Goal: Task Accomplishment & Management: Manage account settings

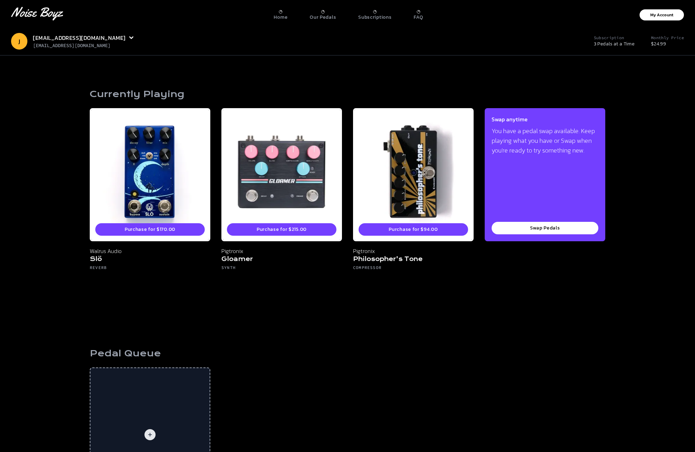
click at [324, 13] on div at bounding box center [322, 11] width 3 height 3
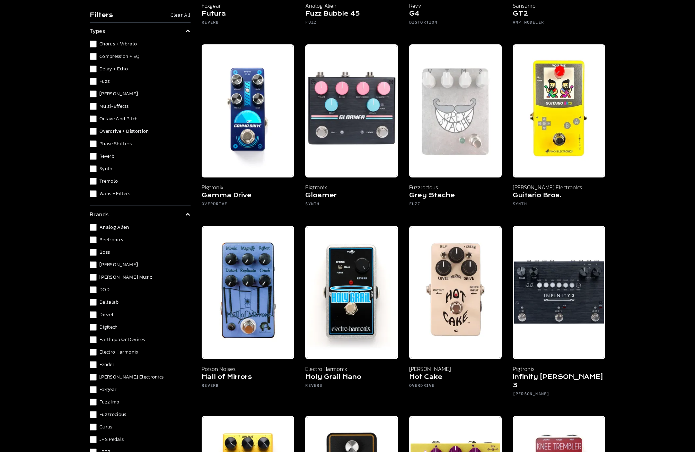
scroll to position [2287, 0]
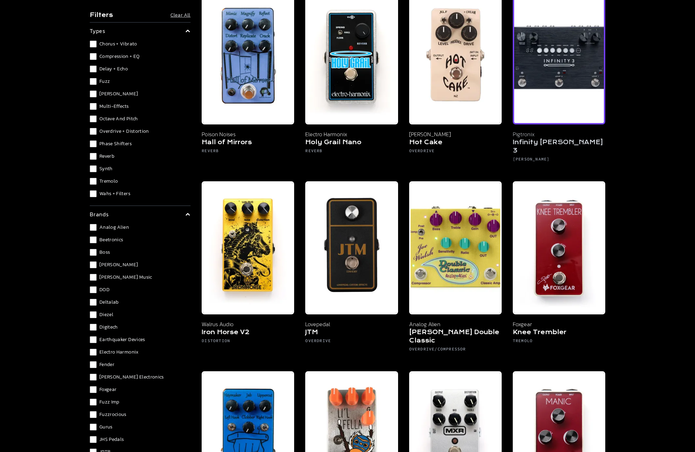
click at [550, 75] on img at bounding box center [559, 57] width 93 height 133
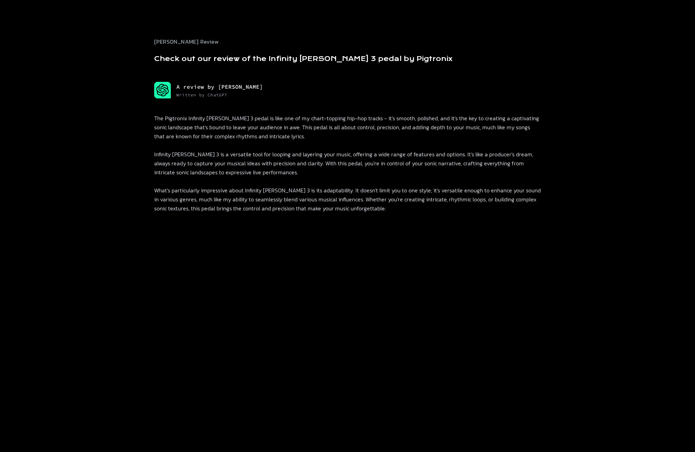
scroll to position [312, 0]
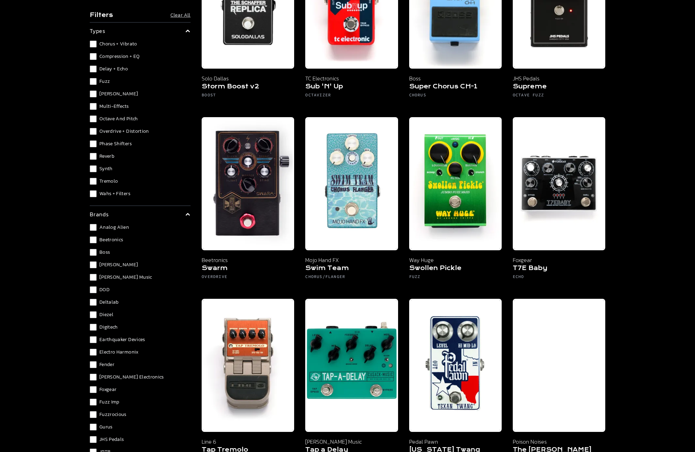
scroll to position [4914, 0]
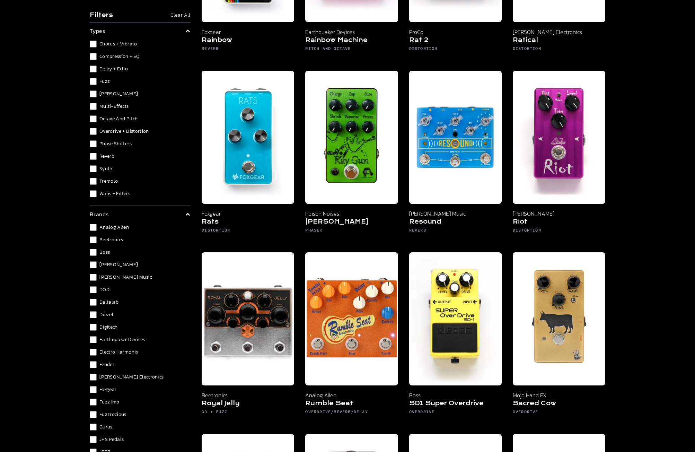
scroll to position [3921, 0]
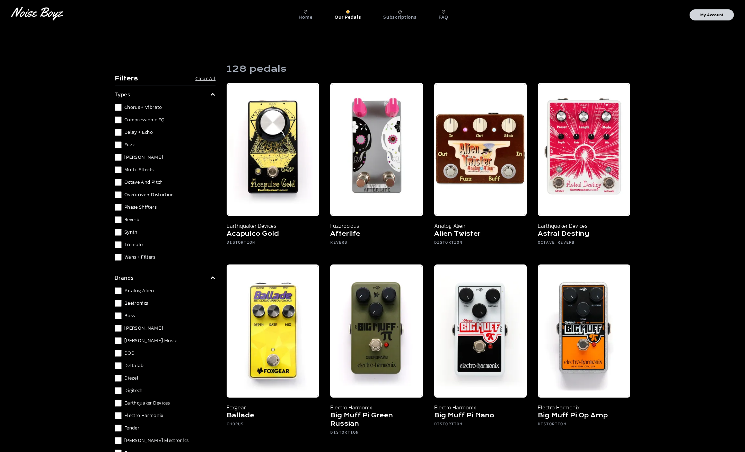
click at [709, 14] on p "My Account" at bounding box center [711, 15] width 23 height 4
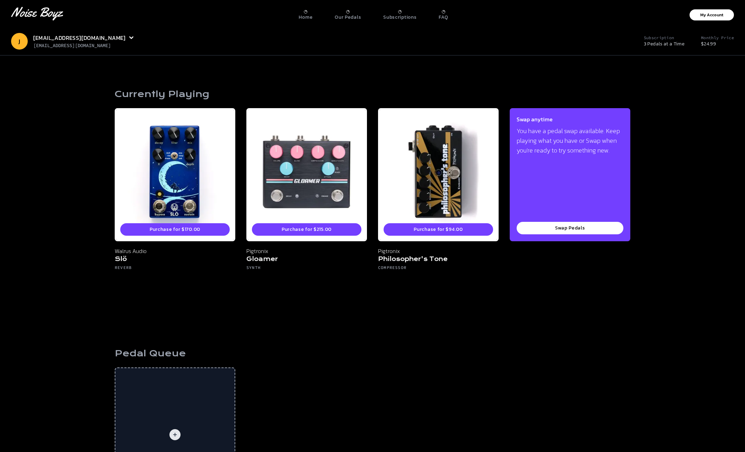
click at [348, 9] on link "Our Pedals" at bounding box center [348, 13] width 26 height 13
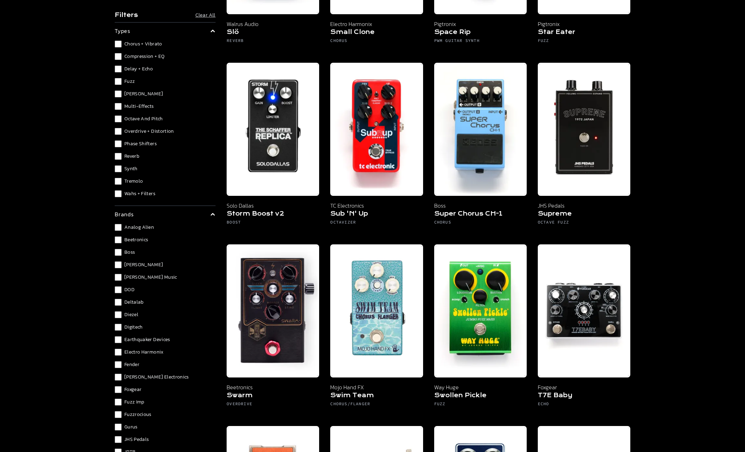
scroll to position [4804, 0]
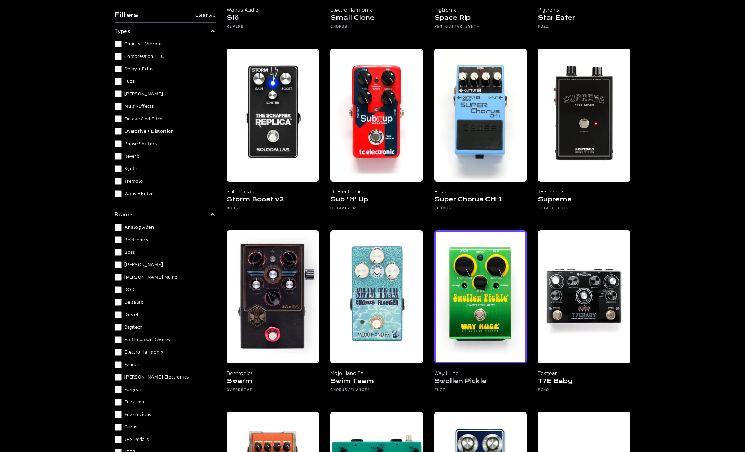
click at [466, 273] on img at bounding box center [480, 296] width 93 height 133
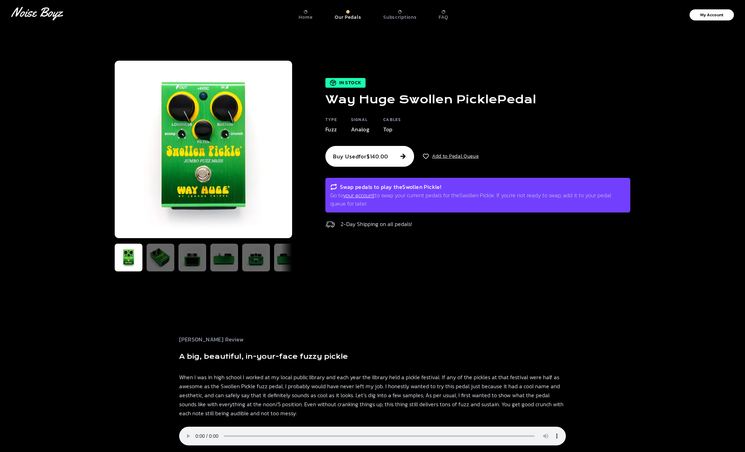
click at [369, 195] on link "your account" at bounding box center [359, 195] width 32 height 8
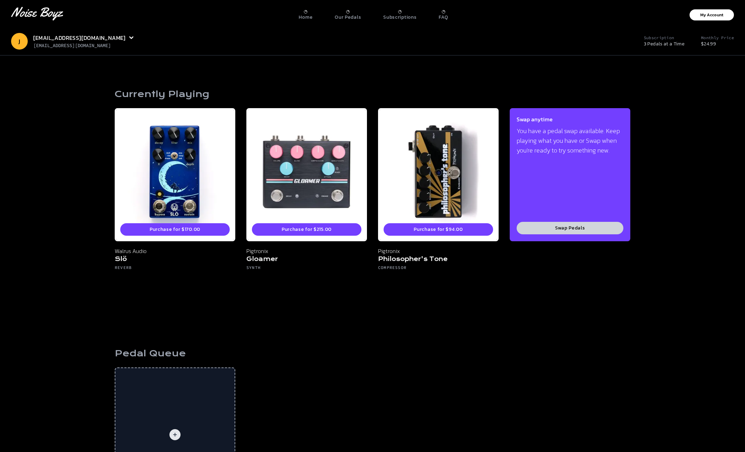
click at [567, 226] on button "Swap Pedals" at bounding box center [570, 228] width 107 height 12
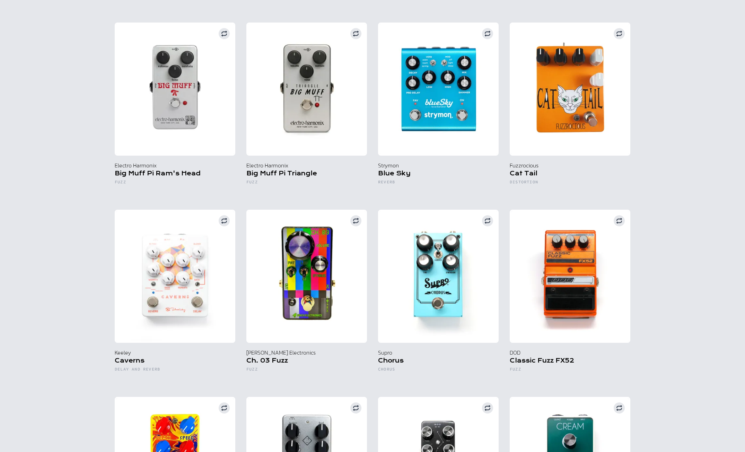
scroll to position [519, 0]
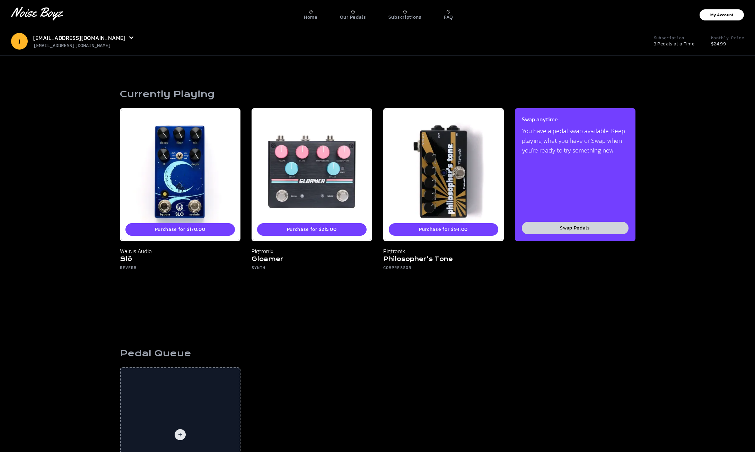
click at [575, 227] on button "Swap Pedals" at bounding box center [575, 228] width 107 height 12
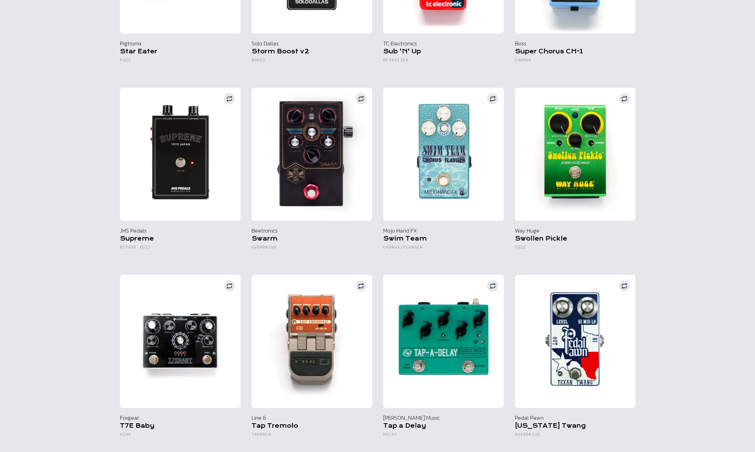
scroll to position [5119, 0]
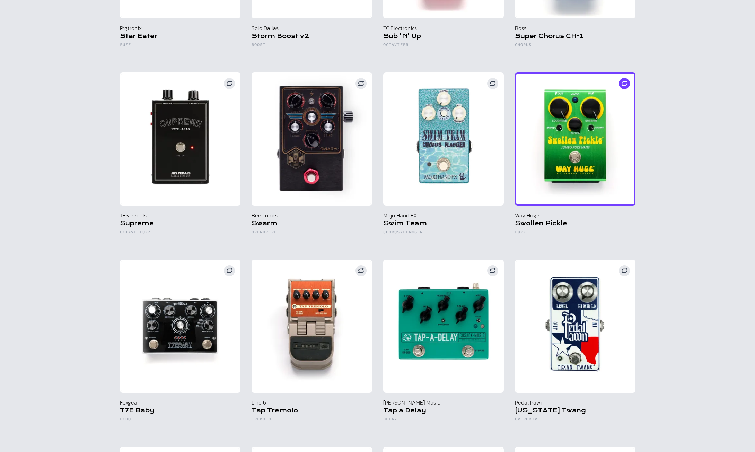
click at [599, 104] on img at bounding box center [575, 138] width 121 height 133
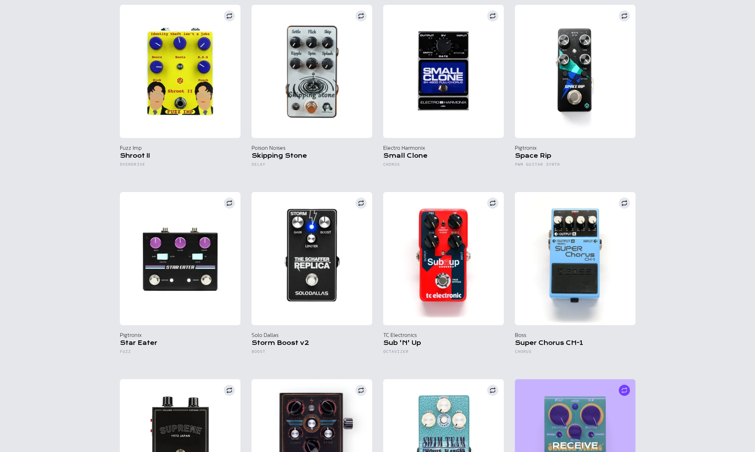
scroll to position [4985, 0]
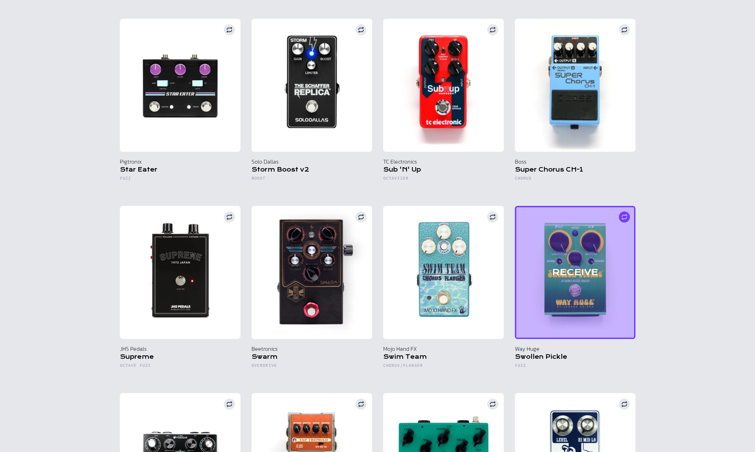
click at [623, 220] on div "RECEIVE" at bounding box center [575, 272] width 121 height 133
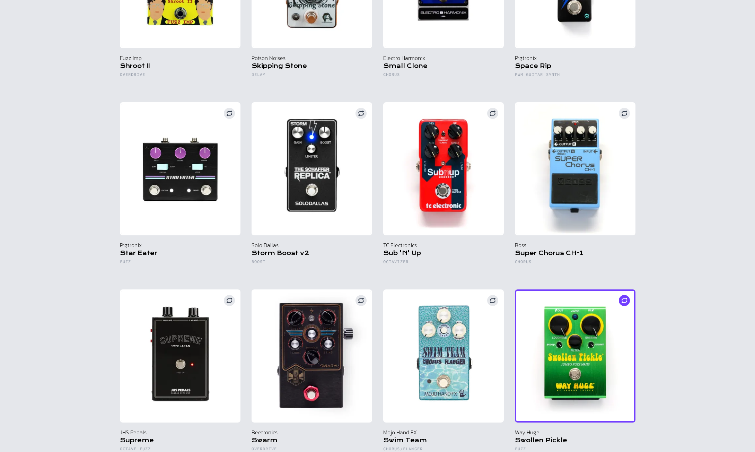
scroll to position [5055, 0]
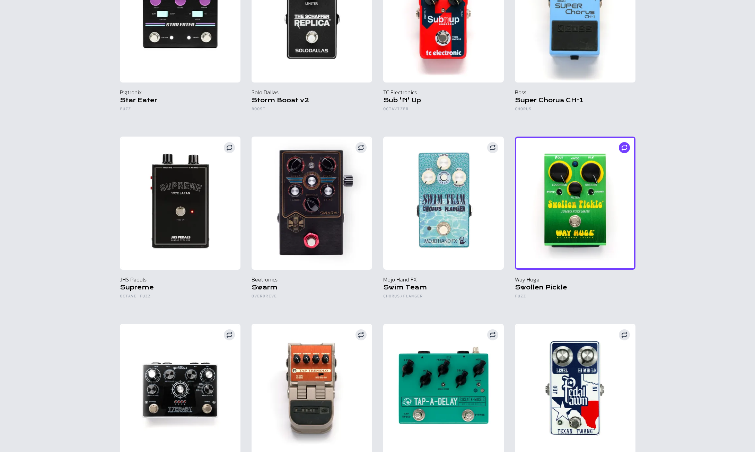
click at [581, 198] on img at bounding box center [575, 203] width 121 height 133
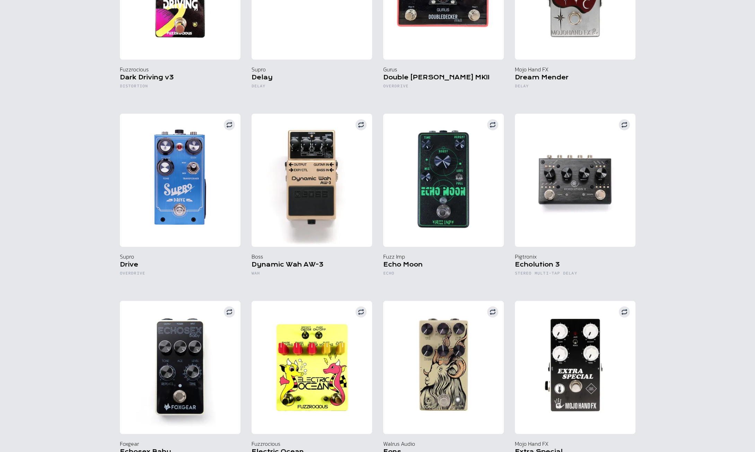
scroll to position [1533, 0]
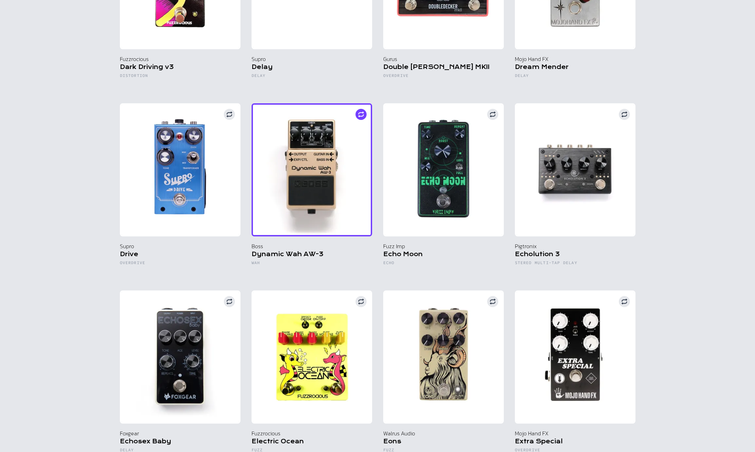
click at [327, 137] on img at bounding box center [312, 169] width 121 height 133
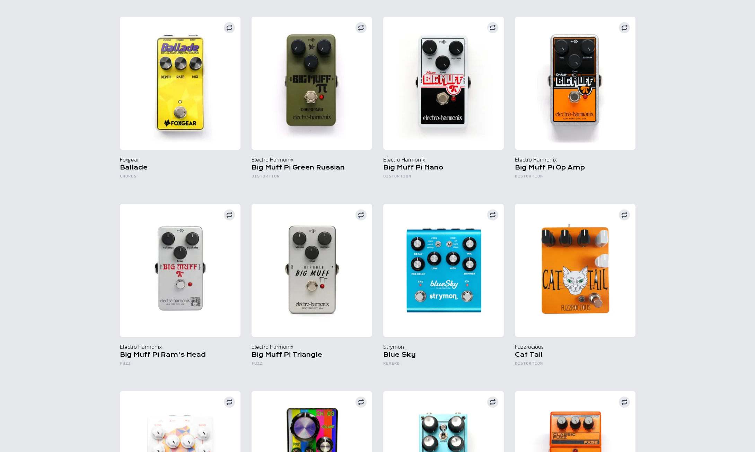
scroll to position [0, 0]
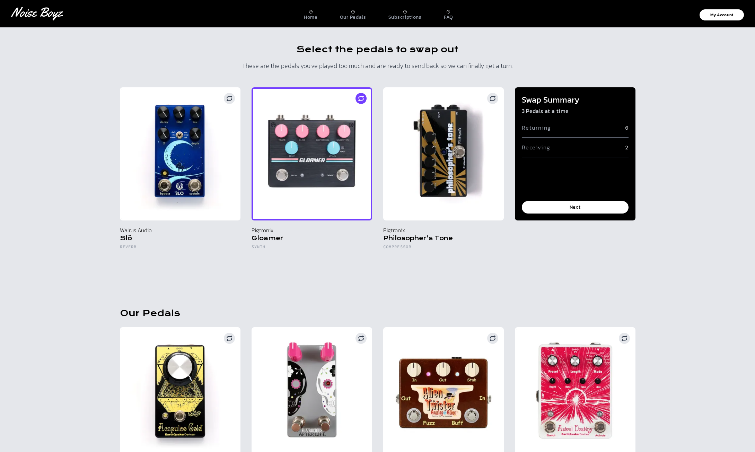
click at [361, 99] on circle at bounding box center [360, 98] width 11 height 11
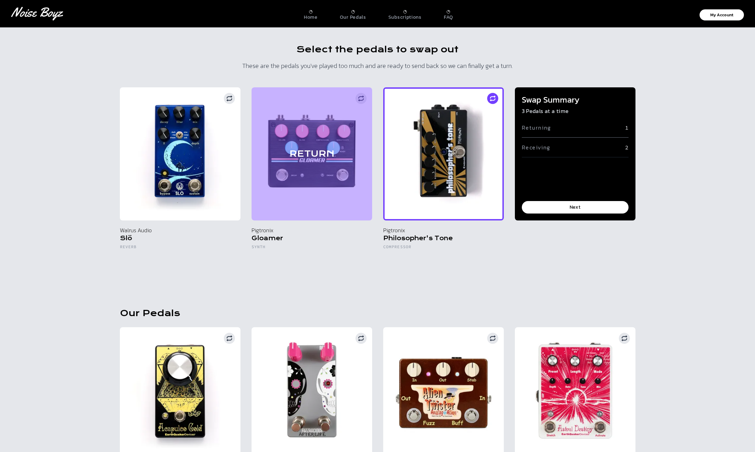
click at [493, 98] on circle at bounding box center [492, 98] width 11 height 11
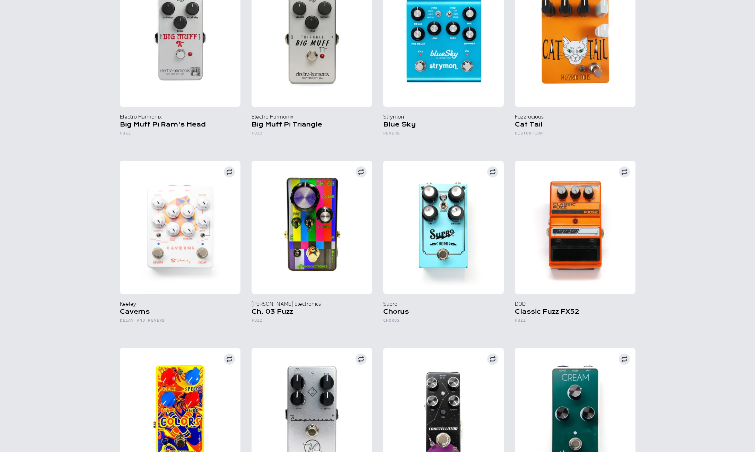
scroll to position [693, 0]
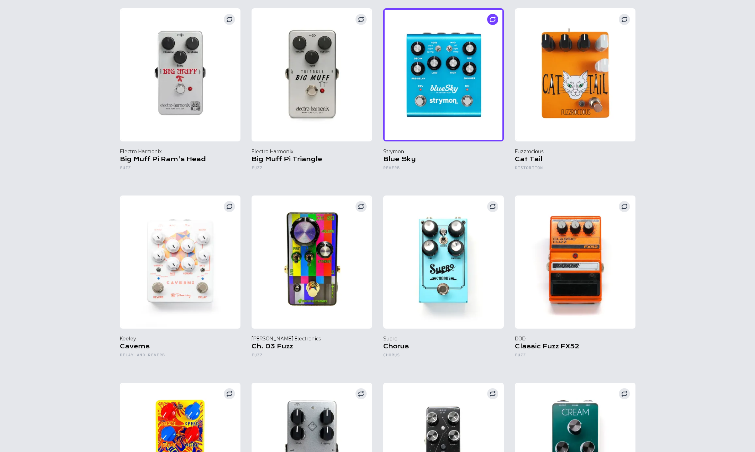
click at [447, 101] on img at bounding box center [443, 74] width 121 height 133
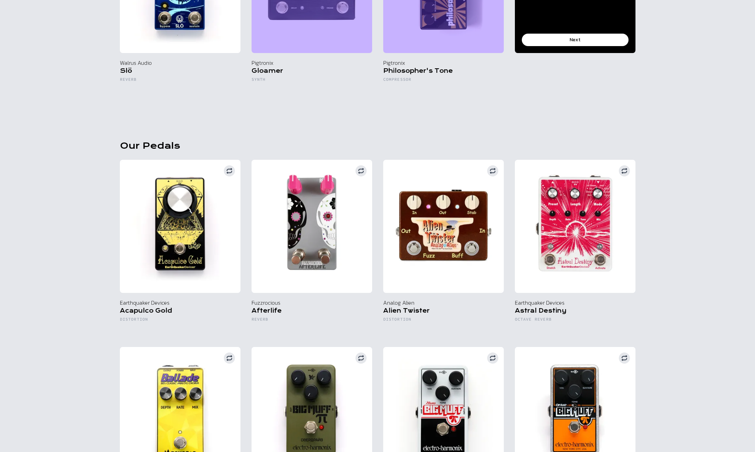
scroll to position [0, 0]
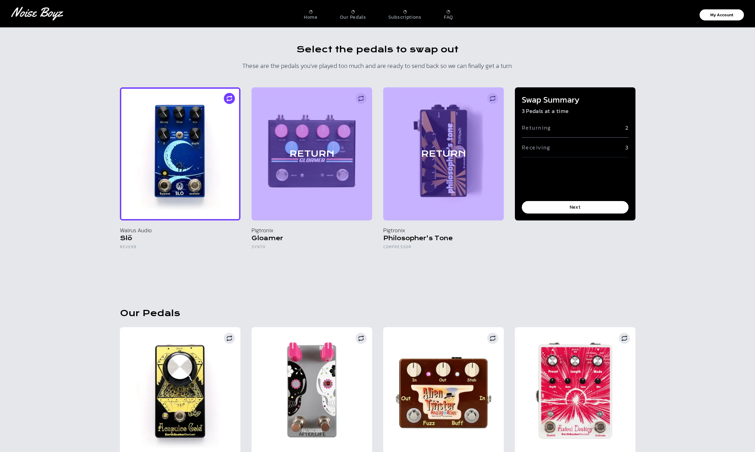
click at [189, 148] on img at bounding box center [180, 153] width 121 height 133
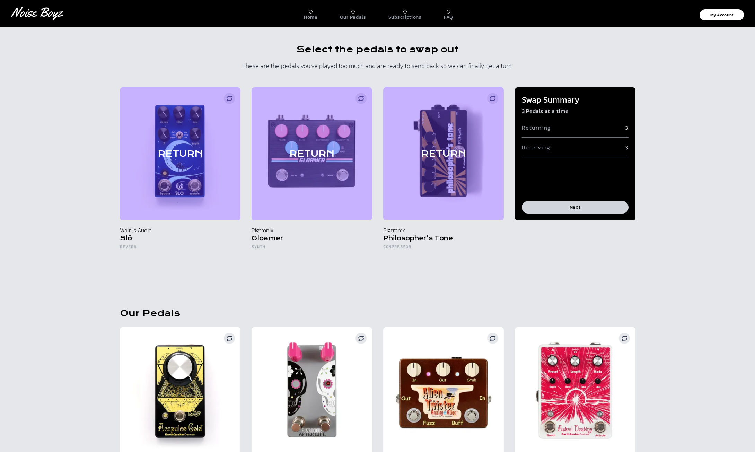
click at [578, 208] on button "Next" at bounding box center [575, 207] width 107 height 12
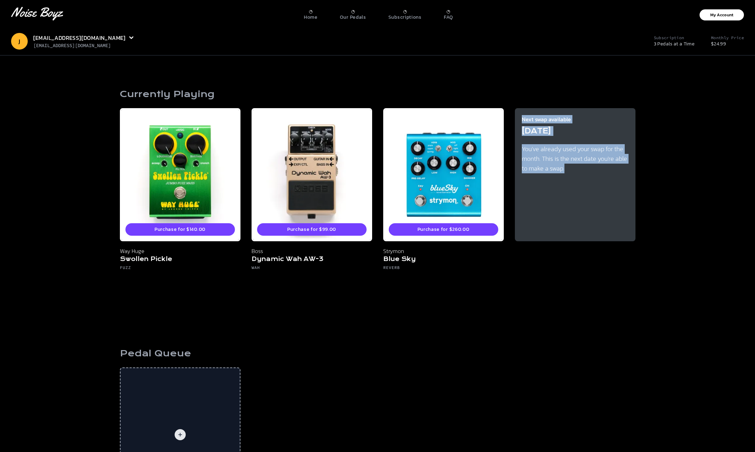
drag, startPoint x: 570, startPoint y: 171, endPoint x: 522, endPoint y: 115, distance: 74.0
click at [522, 115] on div "Next swap available [DATE] You've already used your swap for the month. This is…" at bounding box center [575, 174] width 121 height 133
copy div "Next swap available [DATE] You've already used your swap for the month. This is…"
